Goal: Task Accomplishment & Management: Complete application form

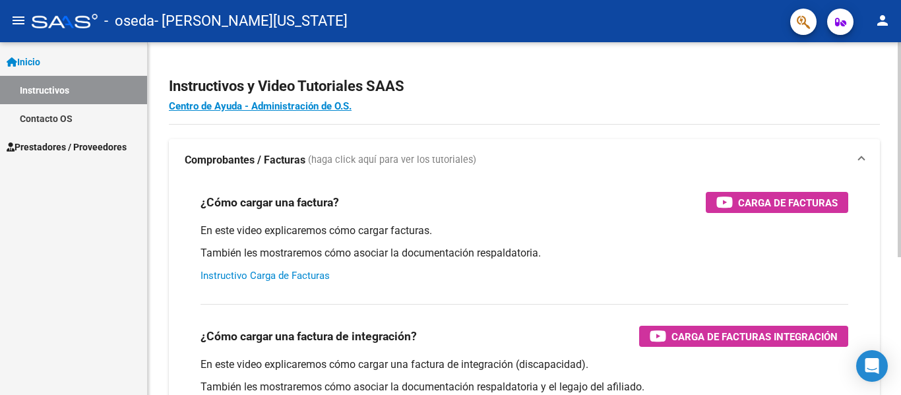
click at [283, 275] on link "Instructivo Carga de Facturas" at bounding box center [265, 276] width 129 height 12
drag, startPoint x: 22, startPoint y: 55, endPoint x: 13, endPoint y: 58, distance: 10.4
click at [13, 58] on icon at bounding box center [12, 61] width 11 height 9
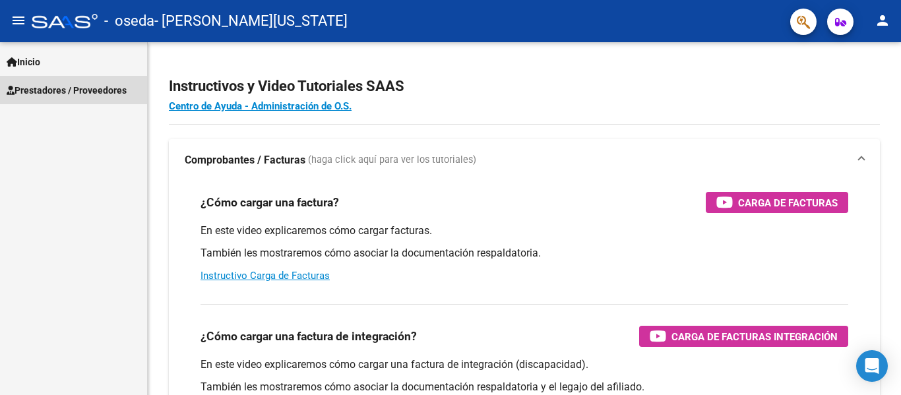
click at [59, 90] on span "Prestadores / Proveedores" at bounding box center [67, 90] width 120 height 15
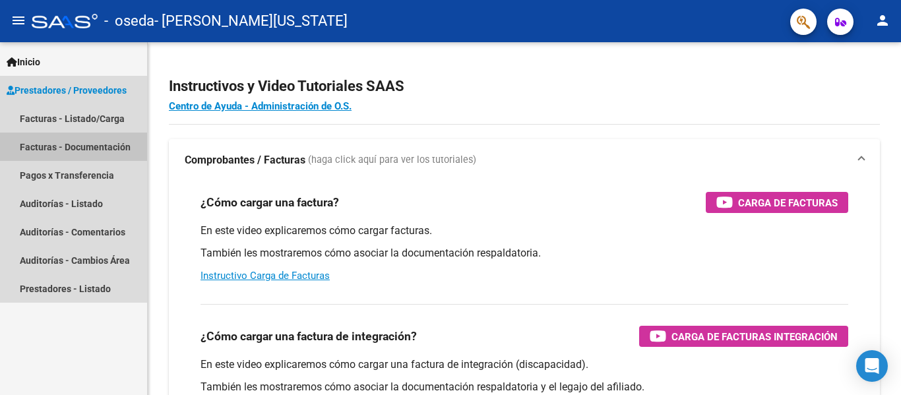
click at [102, 142] on link "Facturas - Documentación" at bounding box center [73, 147] width 147 height 28
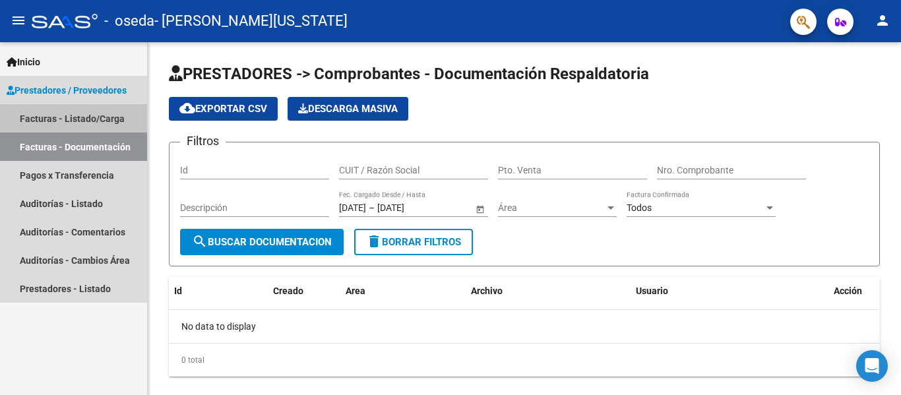
click at [93, 115] on link "Facturas - Listado/Carga" at bounding box center [73, 118] width 147 height 28
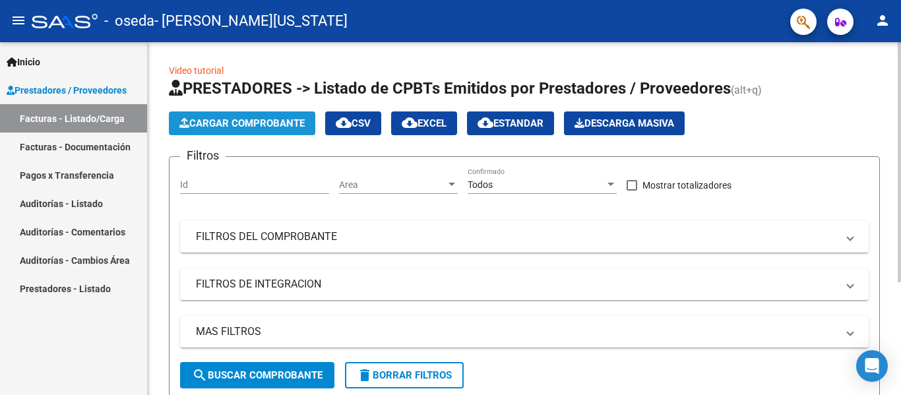
click at [287, 123] on span "Cargar Comprobante" at bounding box center [241, 123] width 125 height 12
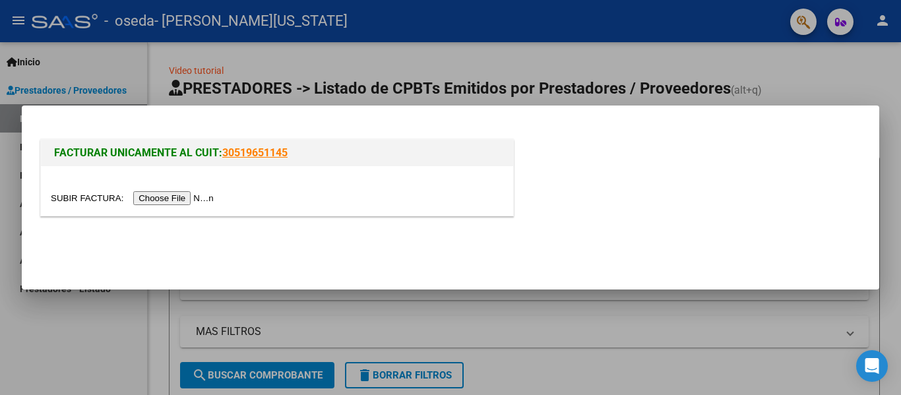
click at [168, 201] on input "file" at bounding box center [134, 198] width 167 height 14
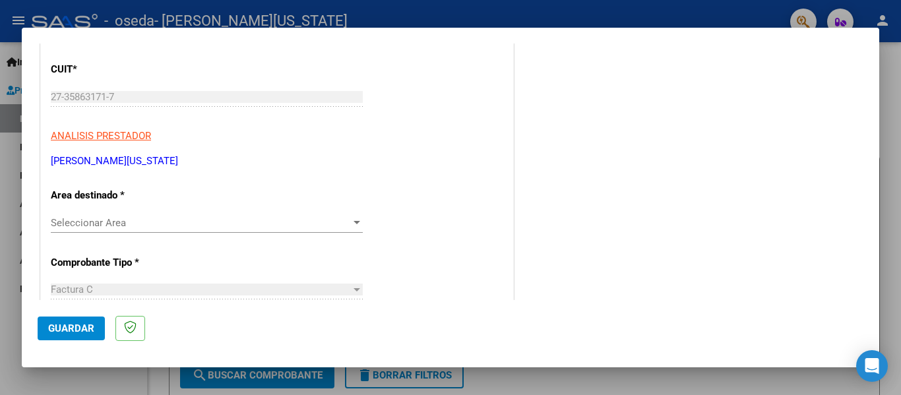
scroll to position [169, 0]
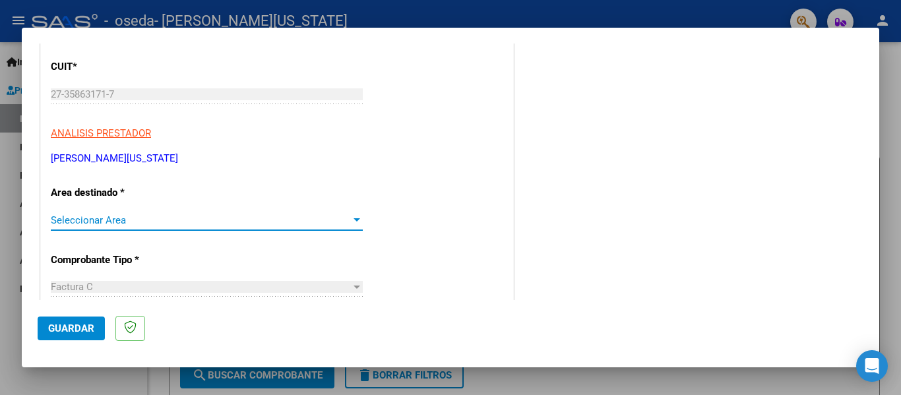
click at [351, 224] on div at bounding box center [357, 220] width 12 height 11
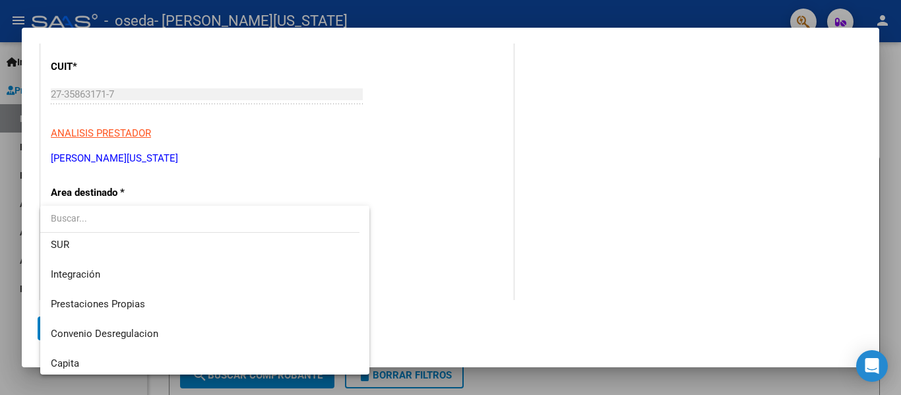
scroll to position [0, 0]
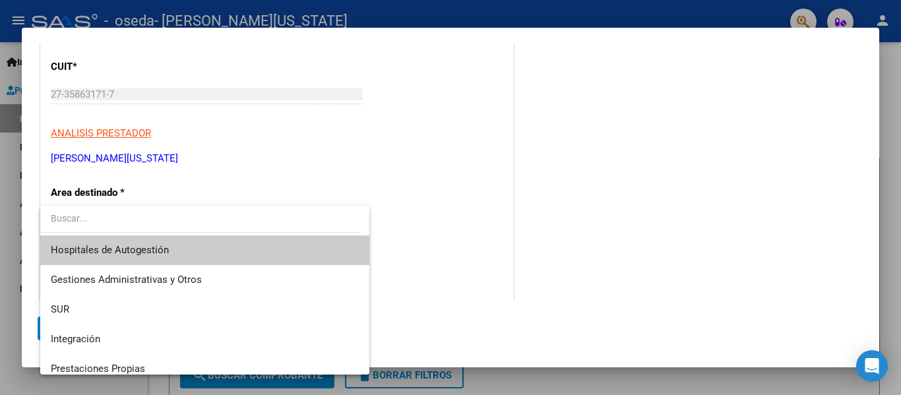
click at [416, 227] on div at bounding box center [450, 197] width 901 height 395
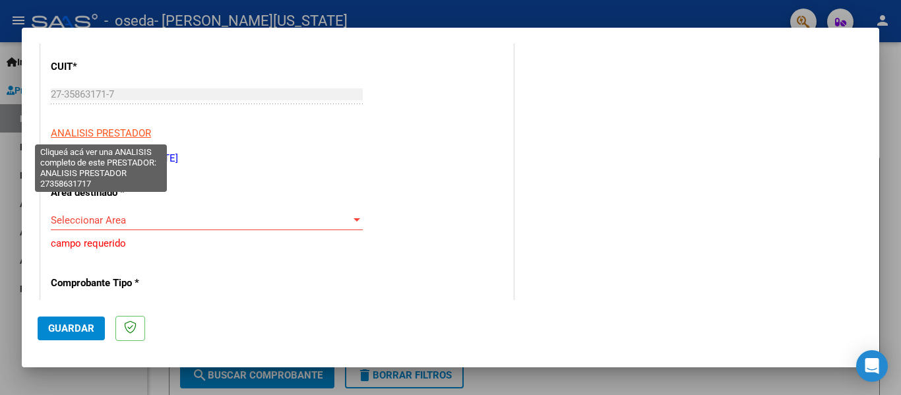
click at [139, 133] on span "ANALISIS PRESTADOR" at bounding box center [101, 133] width 100 height 12
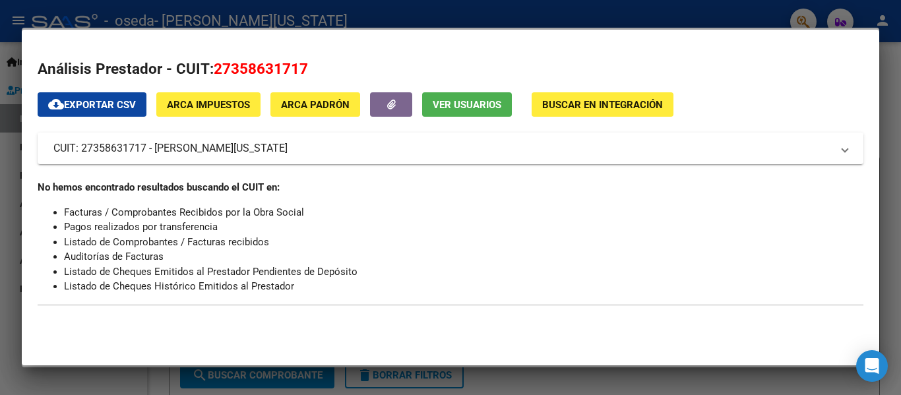
click at [890, 102] on div at bounding box center [450, 197] width 901 height 395
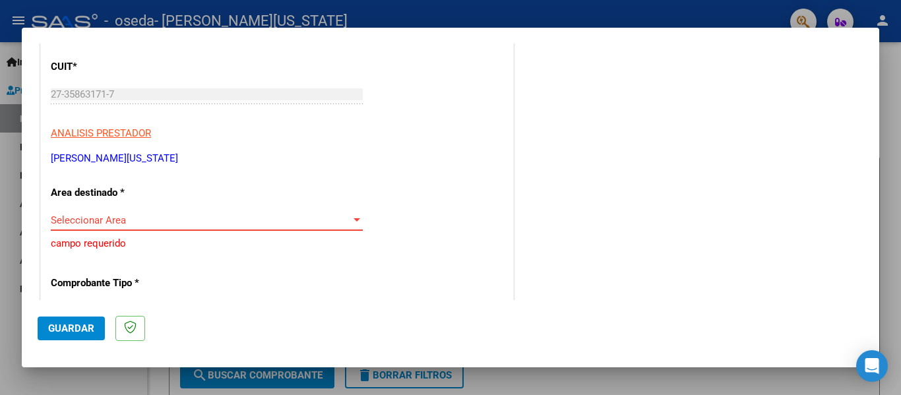
click at [319, 222] on span "Seleccionar Area" at bounding box center [201, 220] width 300 height 12
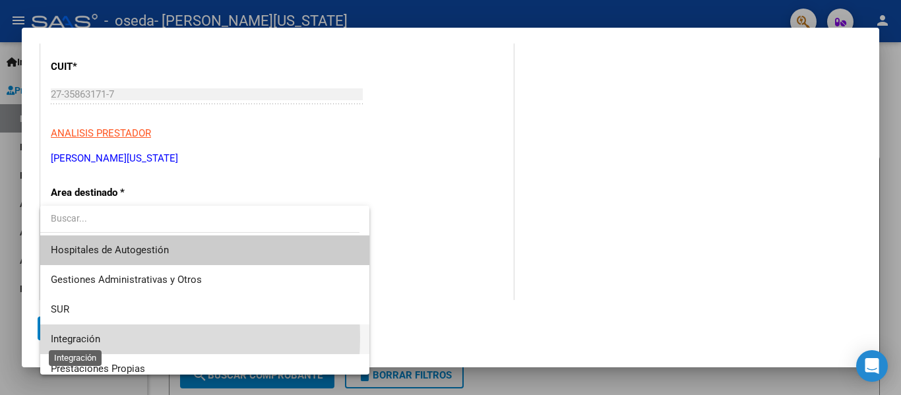
click at [92, 337] on span "Integración" at bounding box center [75, 339] width 49 height 12
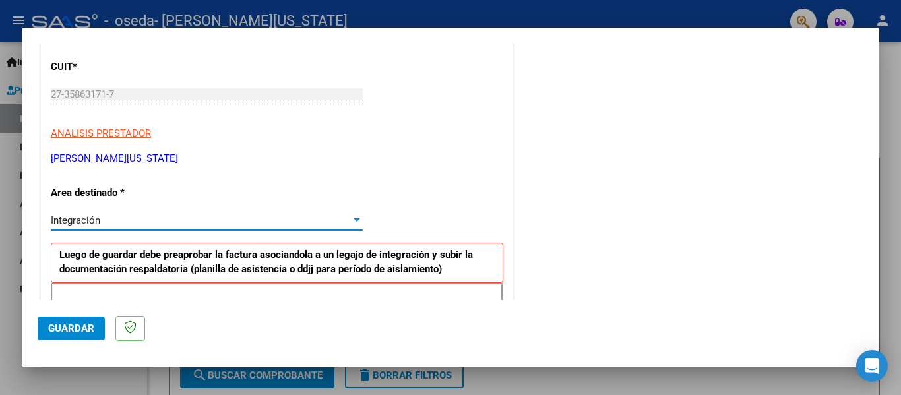
click at [351, 223] on div at bounding box center [357, 220] width 12 height 11
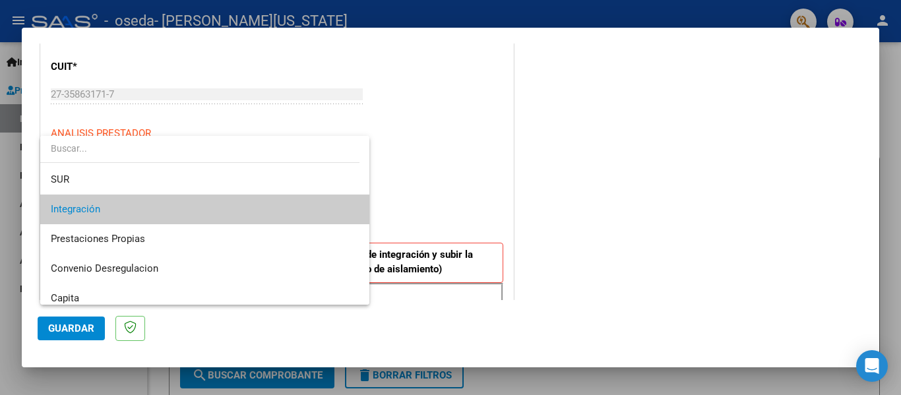
scroll to position [66, 0]
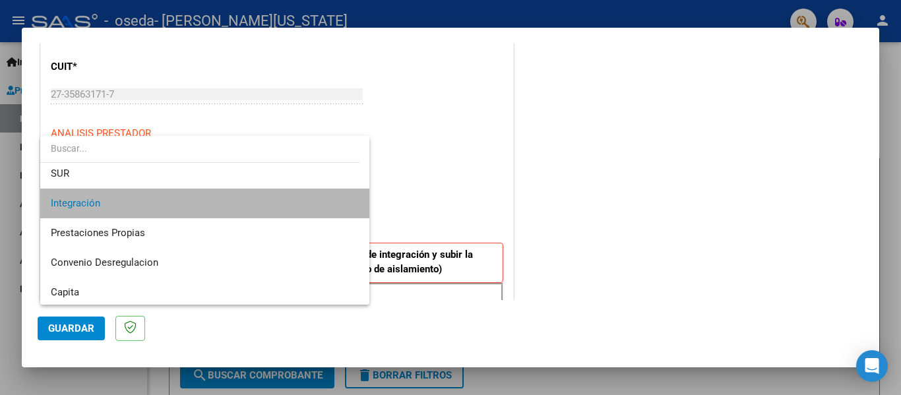
click at [336, 205] on span "Integración" at bounding box center [205, 204] width 308 height 30
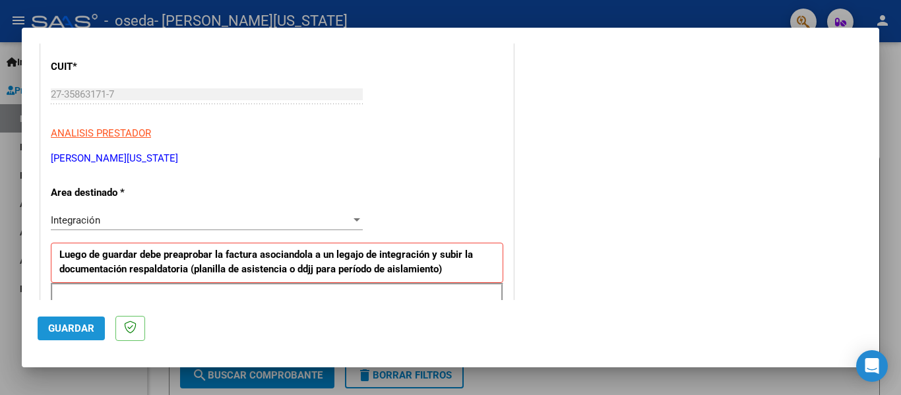
click at [61, 332] on span "Guardar" at bounding box center [71, 329] width 46 height 12
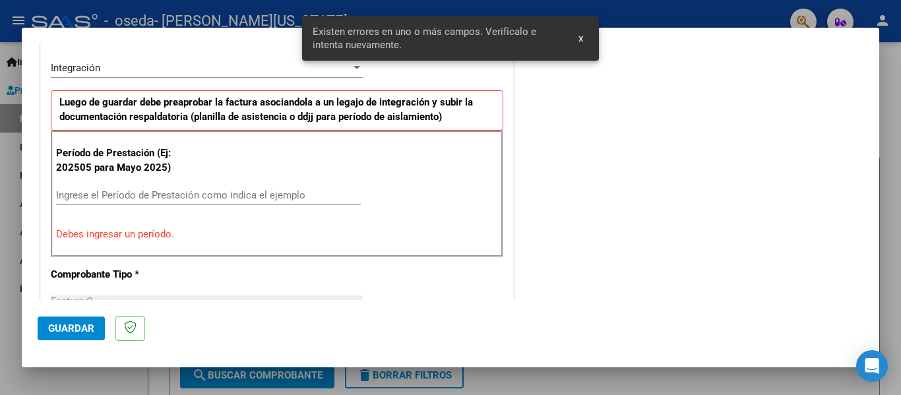
scroll to position [331, 0]
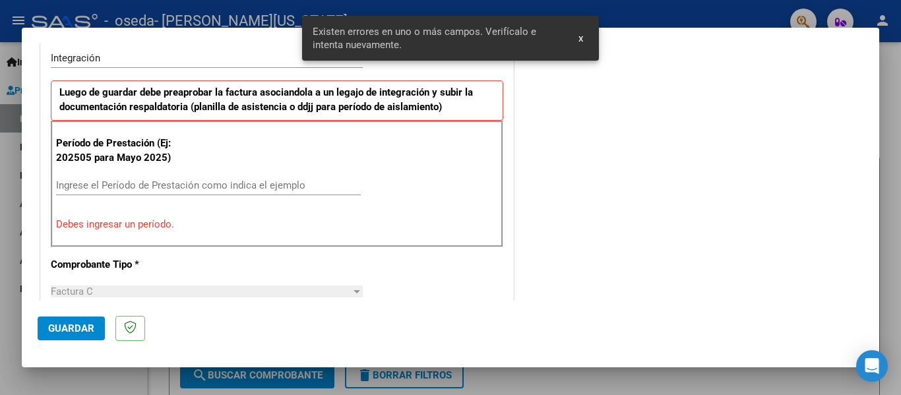
click at [100, 188] on input "Ingrese el Período de Prestación como indica el ejemplo" at bounding box center [208, 185] width 305 height 12
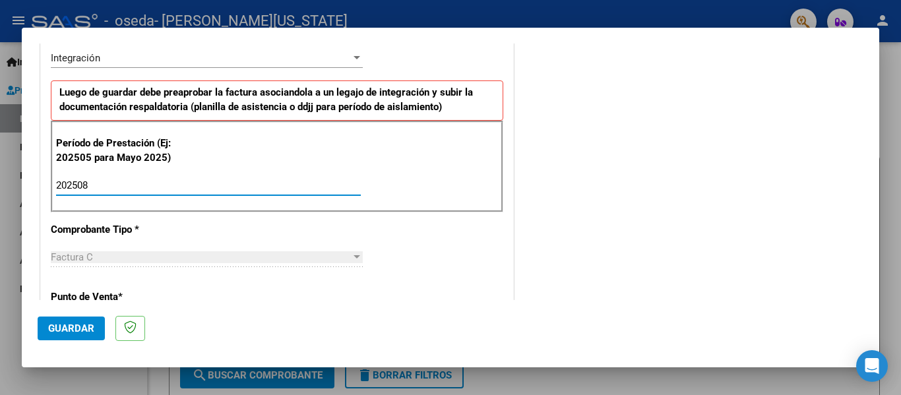
type input "202508"
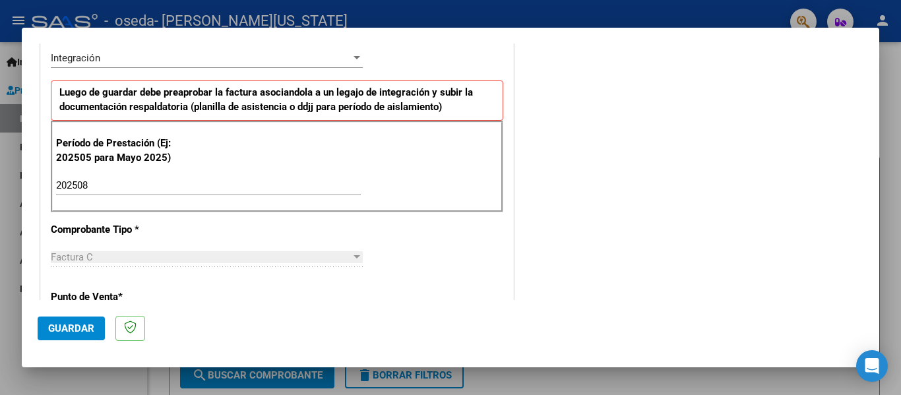
click at [110, 259] on div "Factura C" at bounding box center [201, 257] width 300 height 12
click at [354, 258] on div at bounding box center [357, 256] width 7 height 3
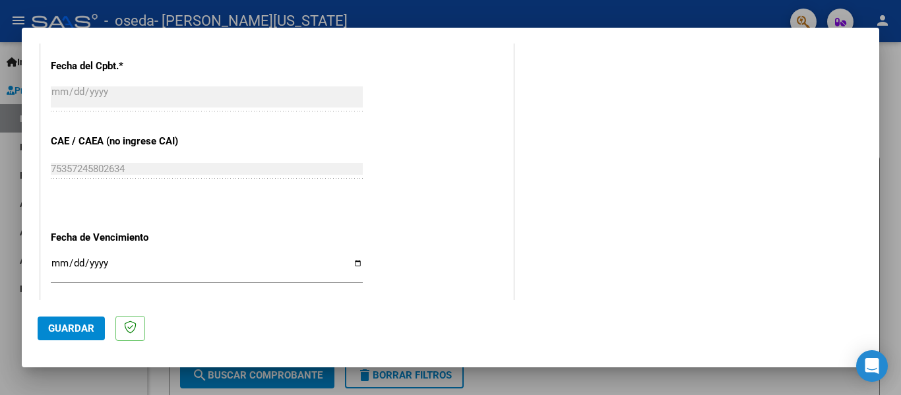
scroll to position [765, 0]
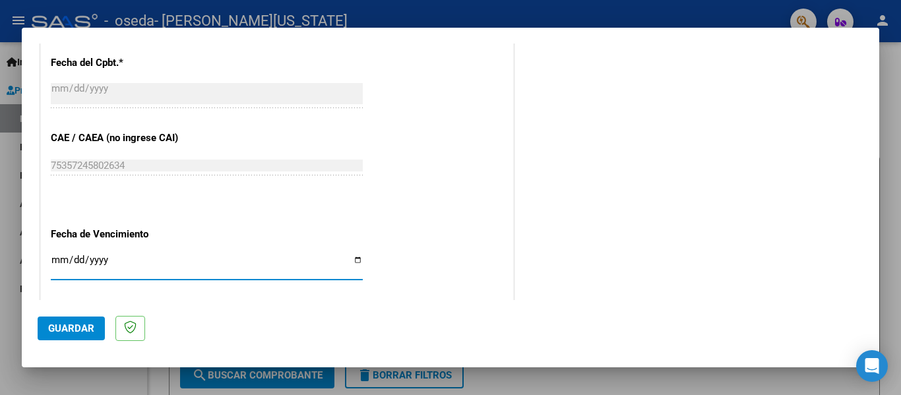
click at [53, 261] on input "Ingresar la fecha" at bounding box center [207, 265] width 312 height 21
click at [353, 258] on input "Ingresar la fecha" at bounding box center [207, 265] width 312 height 21
type input "[DATE]"
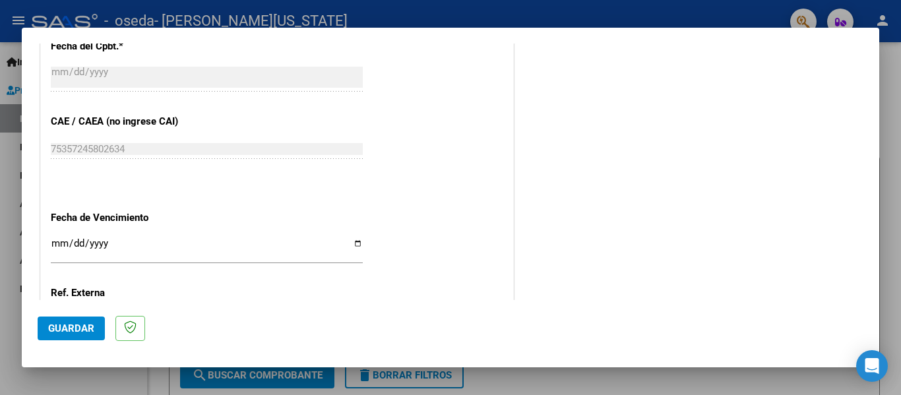
scroll to position [904, 0]
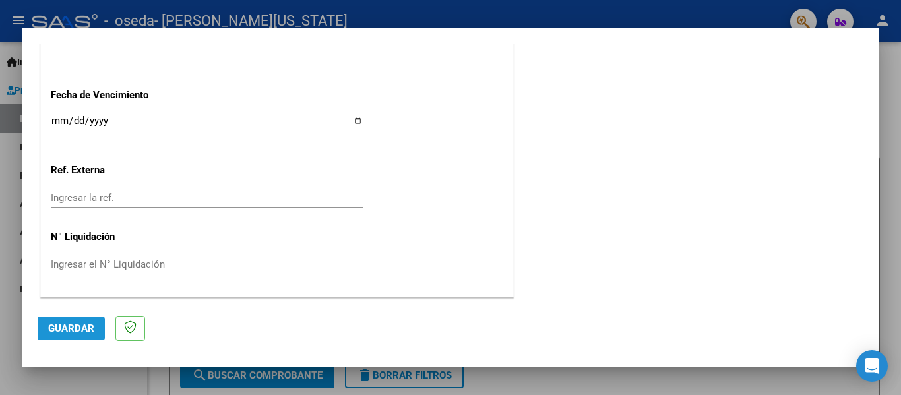
click at [63, 325] on span "Guardar" at bounding box center [71, 329] width 46 height 12
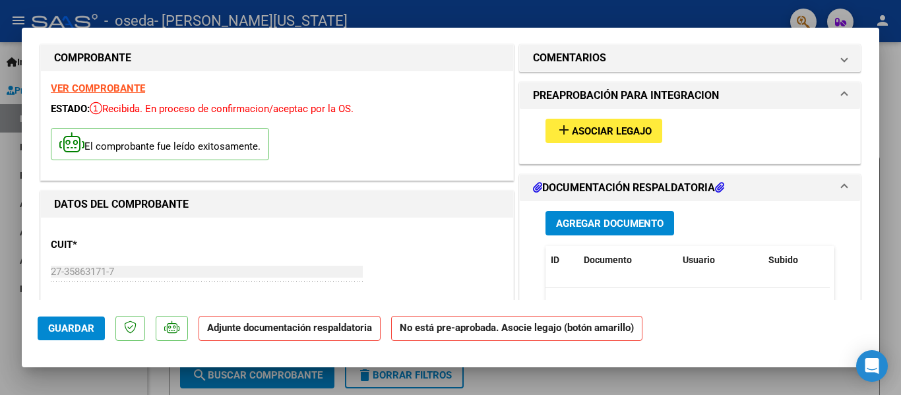
scroll to position [0, 0]
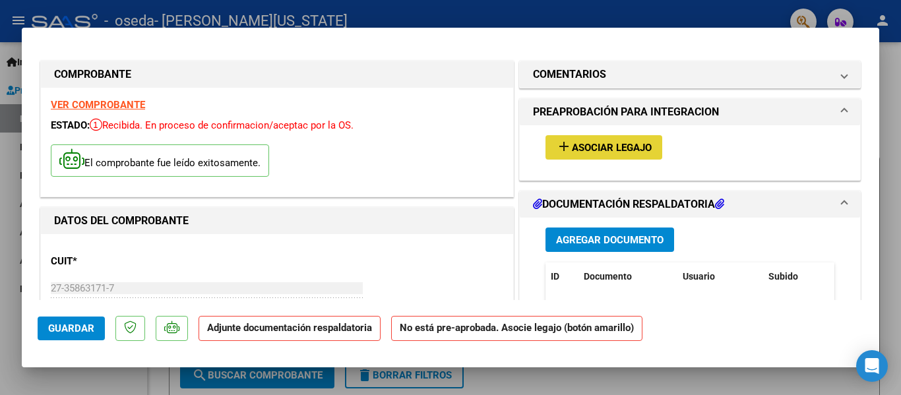
click at [631, 142] on span "Asociar Legajo" at bounding box center [612, 148] width 80 height 12
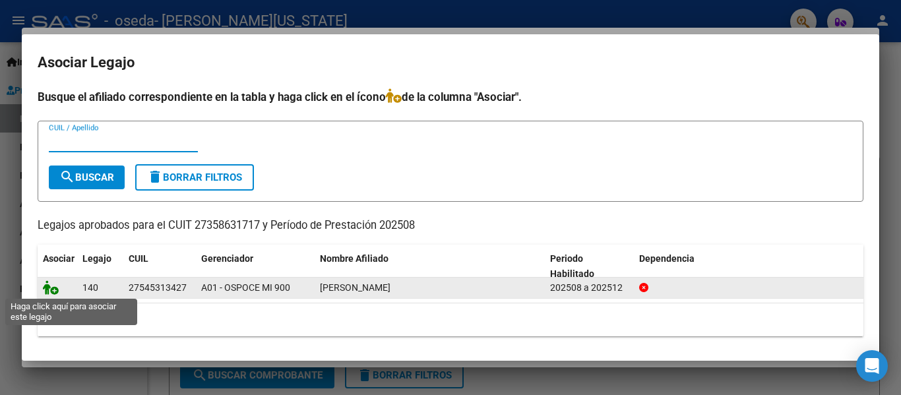
click at [49, 290] on icon at bounding box center [51, 287] width 16 height 15
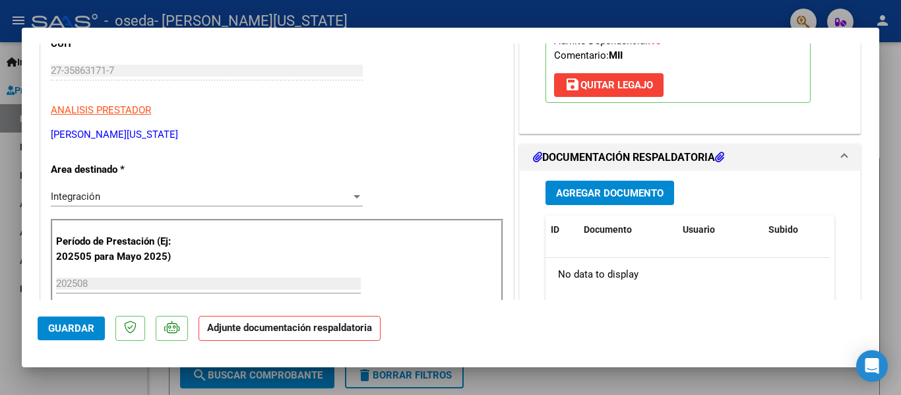
scroll to position [224, 0]
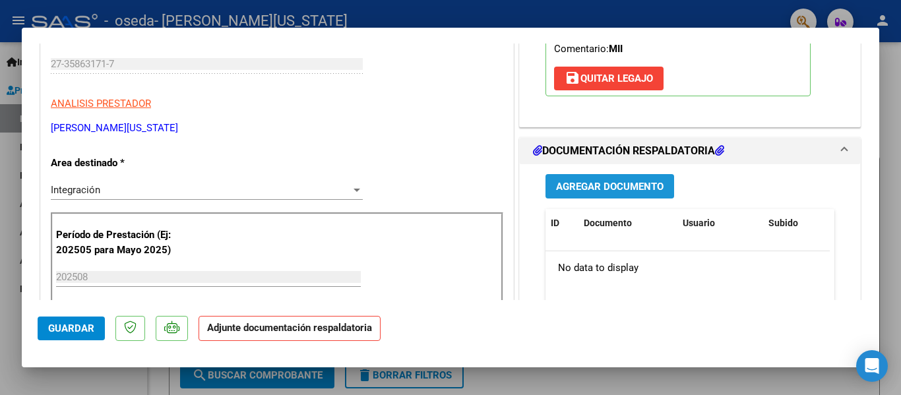
click at [629, 186] on span "Agregar Documento" at bounding box center [610, 187] width 108 height 12
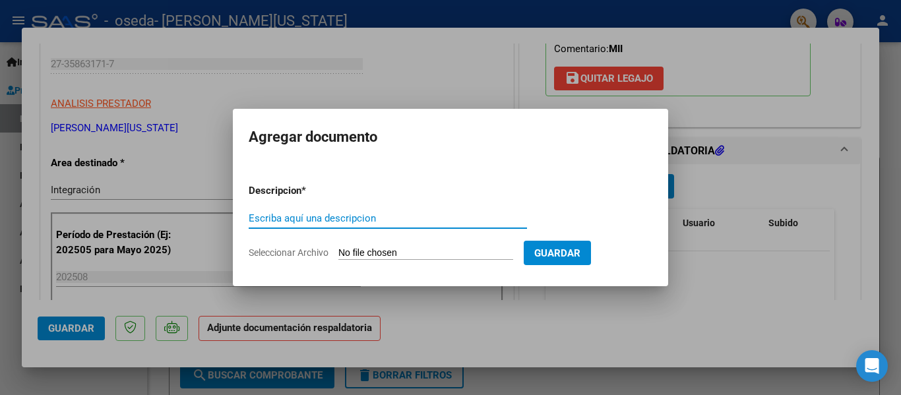
click at [325, 216] on input "Escriba aquí una descripcion" at bounding box center [388, 218] width 278 height 12
type input "planilla de asistencia"
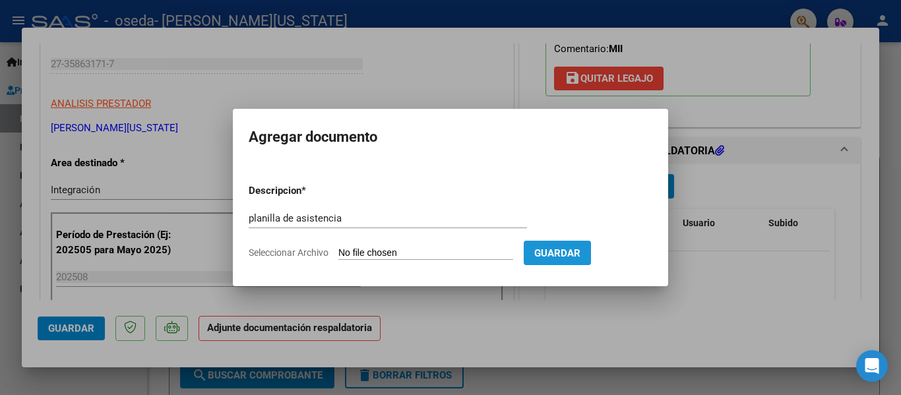
click at [581, 253] on span "Guardar" at bounding box center [557, 253] width 46 height 12
click at [439, 250] on input "Seleccionar Archivo" at bounding box center [425, 253] width 175 height 13
type input "C:\fakepath\asistencia agosto [PERSON_NAME].pdf"
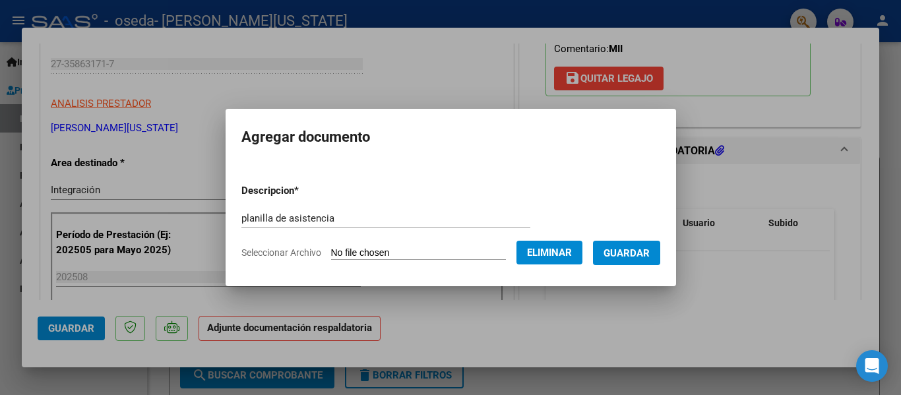
click at [650, 247] on span "Guardar" at bounding box center [627, 253] width 46 height 12
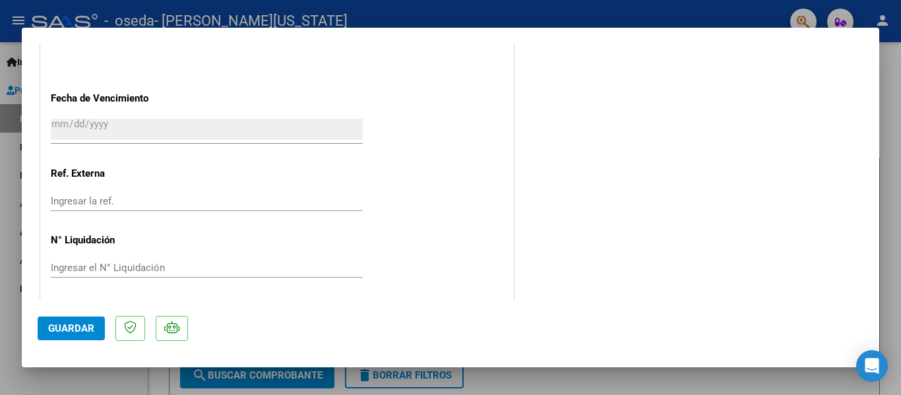
scroll to position [924, 0]
click at [86, 329] on span "Guardar" at bounding box center [71, 329] width 46 height 12
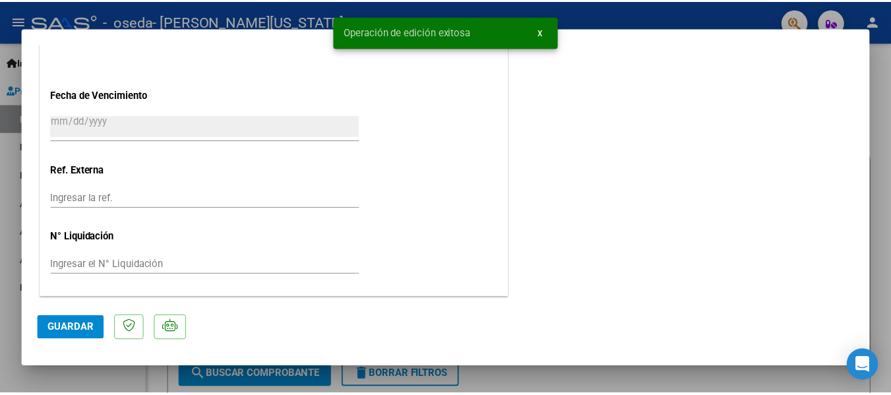
scroll to position [0, 0]
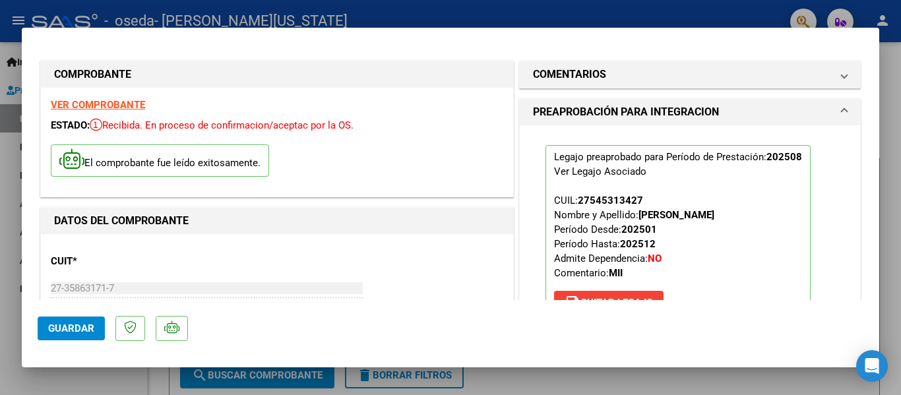
click at [612, 8] on div at bounding box center [450, 197] width 901 height 395
type input "$ 0,00"
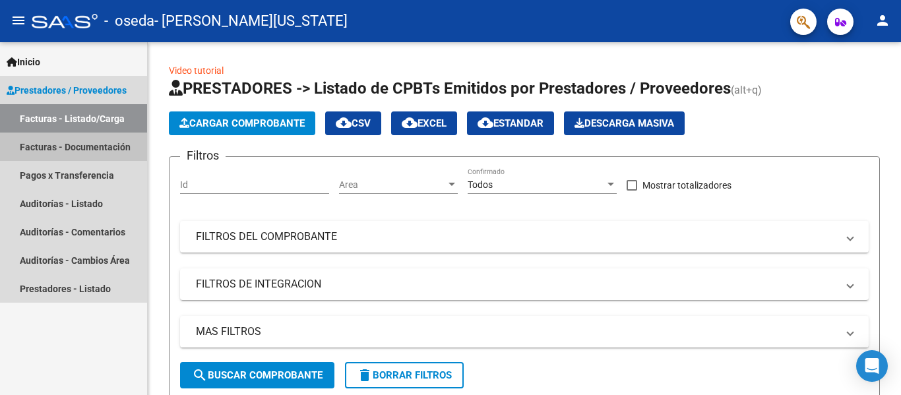
click at [88, 143] on link "Facturas - Documentación" at bounding box center [73, 147] width 147 height 28
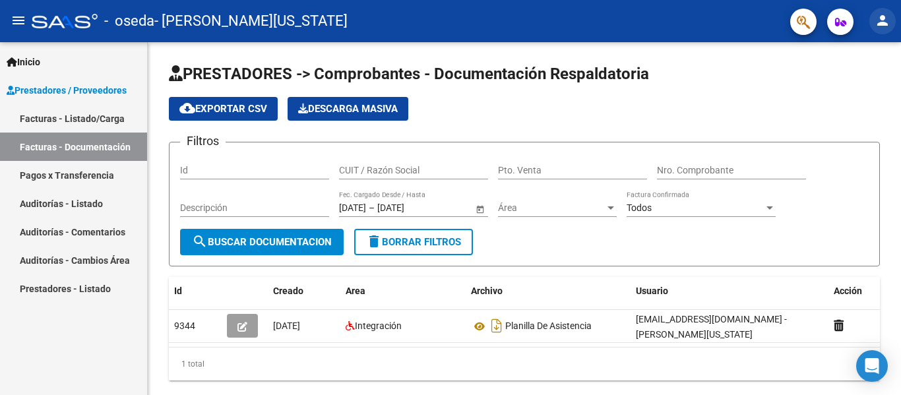
click at [887, 15] on mat-icon "person" at bounding box center [883, 21] width 16 height 16
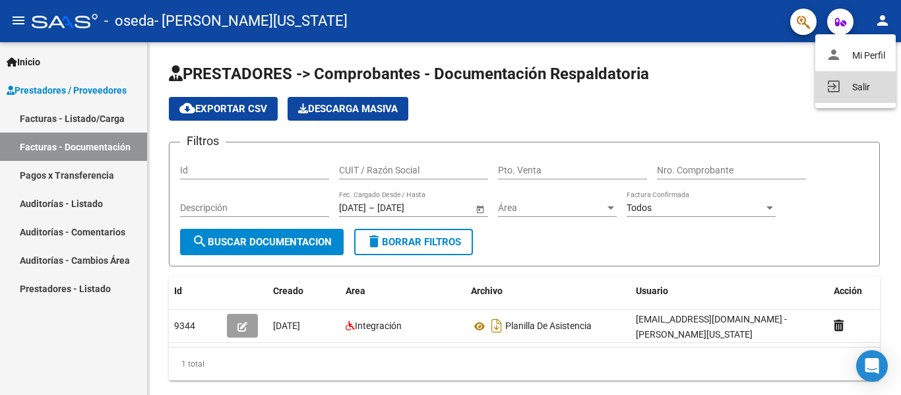
click at [852, 80] on button "exit_to_app Salir" at bounding box center [855, 87] width 80 height 32
